Goal: Transaction & Acquisition: Purchase product/service

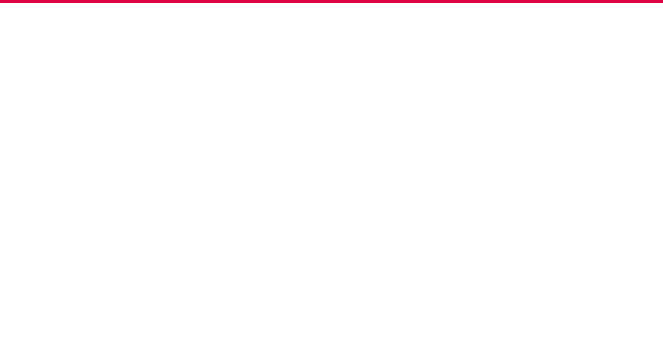
scroll to position [1, 0]
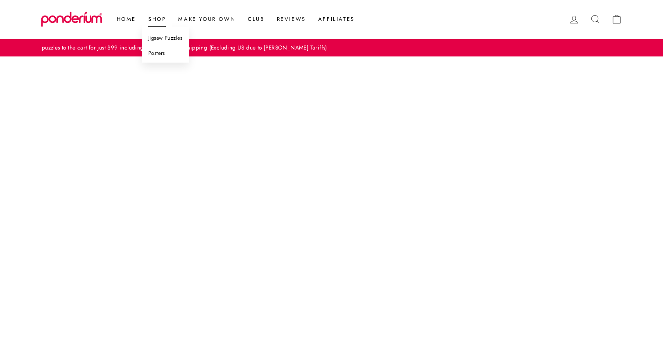
click at [164, 36] on link "Jigsaw Puzzles" at bounding box center [165, 38] width 47 height 15
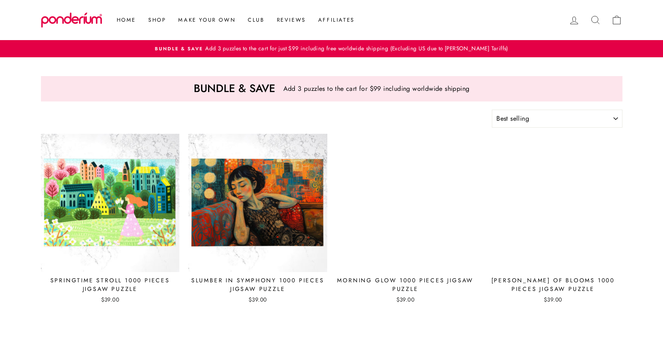
select select "best-selling"
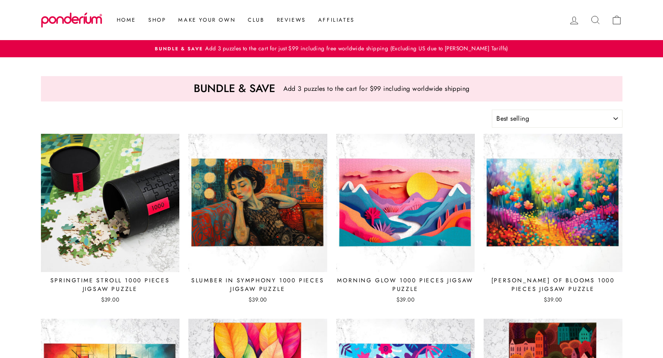
click at [141, 181] on img at bounding box center [111, 203] width 140 height 140
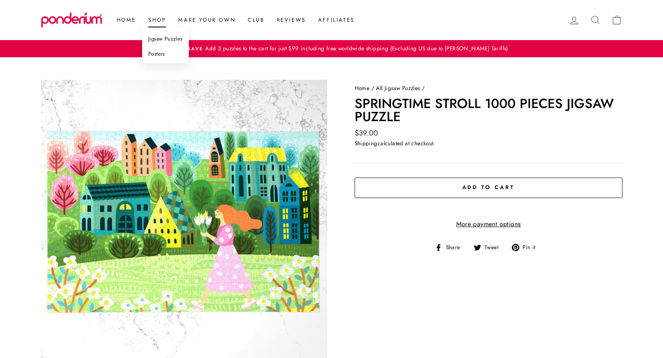
click at [154, 51] on link "Posters" at bounding box center [165, 54] width 47 height 15
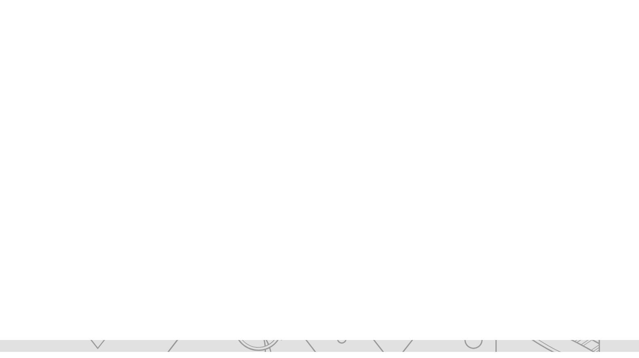
scroll to position [74, 0]
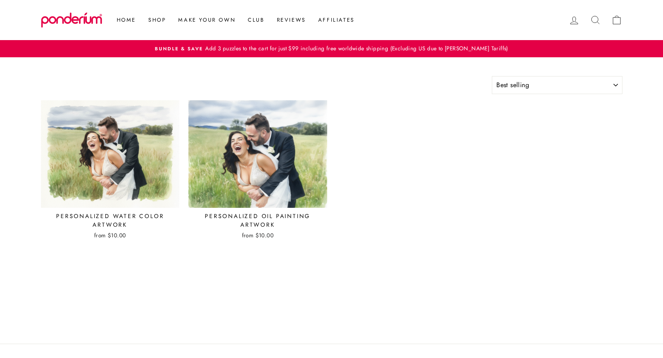
select select "best-selling"
click at [217, 145] on img at bounding box center [257, 154] width 139 height 108
select select "best-selling"
click at [119, 142] on img at bounding box center [110, 154] width 139 height 108
select select "best-selling"
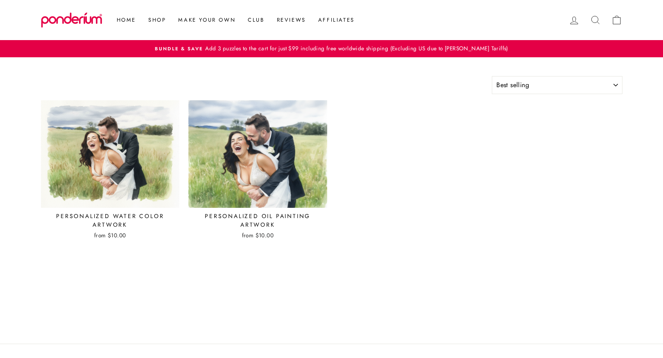
click at [245, 157] on img at bounding box center [257, 154] width 139 height 108
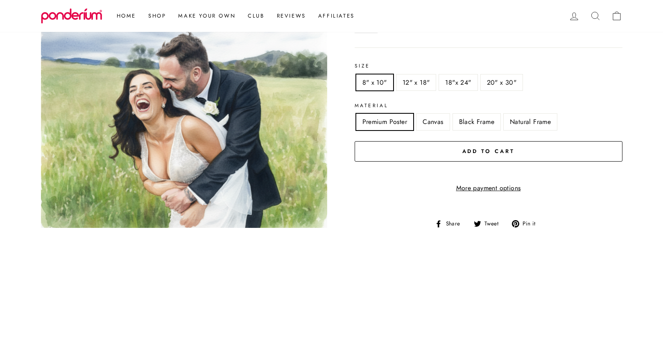
scroll to position [101, 0]
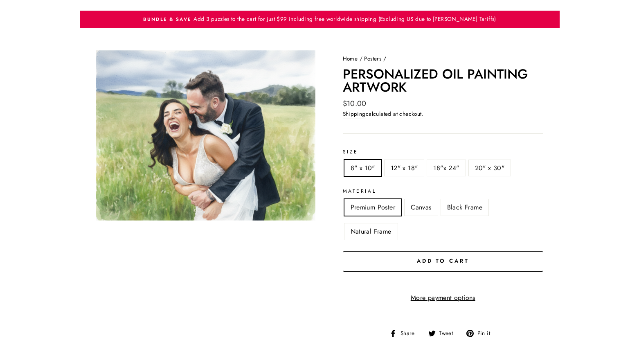
scroll to position [20, 0]
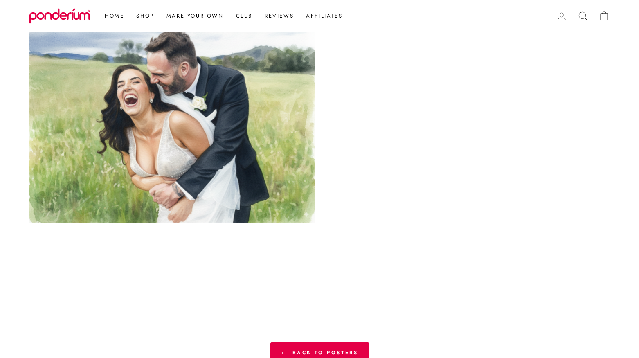
scroll to position [248, 0]
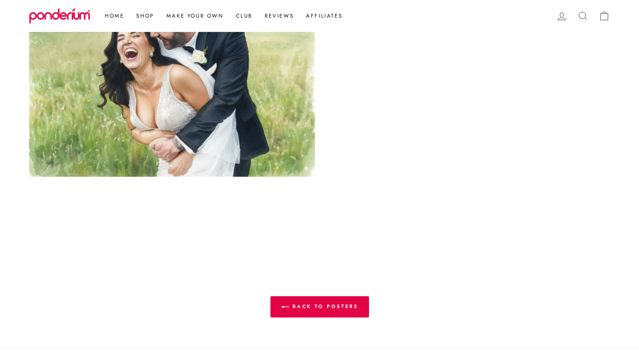
scroll to position [488, 0]
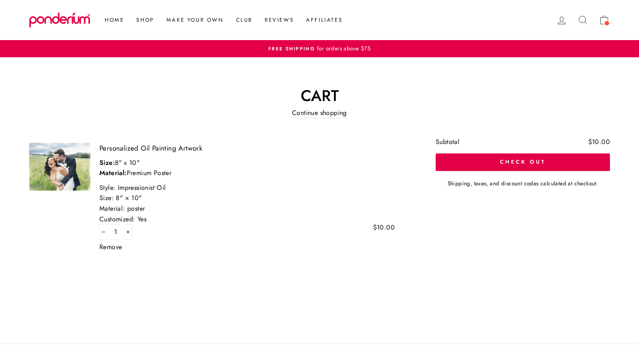
click at [71, 172] on img at bounding box center [59, 167] width 61 height 48
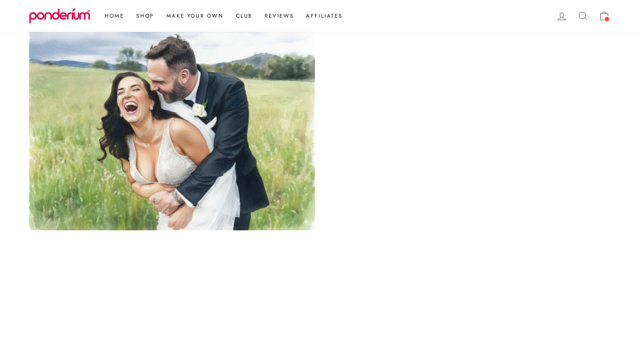
scroll to position [217, 0]
